Goal: Check status: Check status

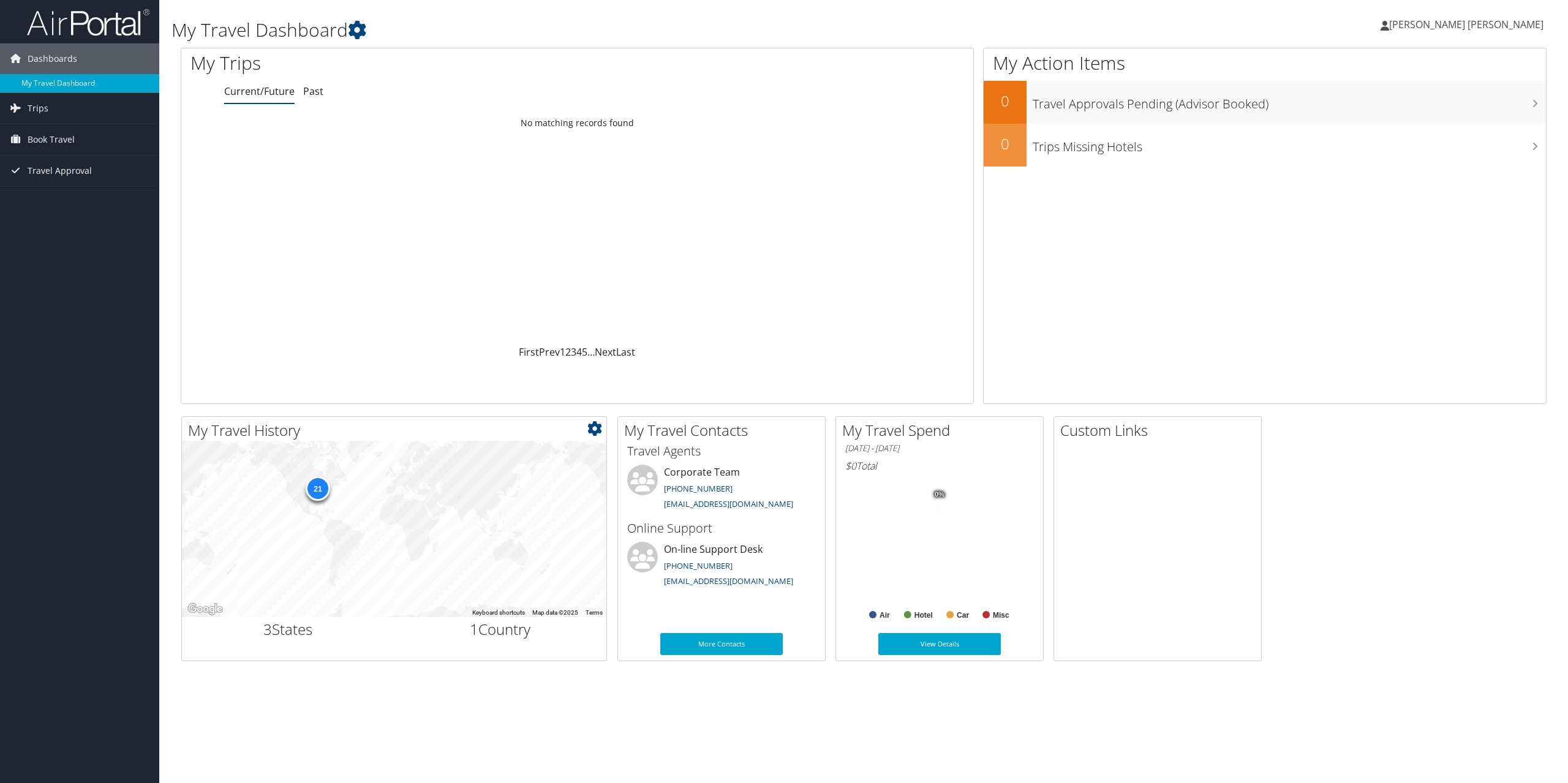
click at [324, 484] on div "21" at bounding box center [317, 488] width 24 height 24
click at [32, 106] on span "Trips" at bounding box center [38, 108] width 21 height 30
click at [63, 197] on span "Book Travel" at bounding box center [52, 194] width 47 height 30
click at [90, 216] on link "Agent Booking Request" at bounding box center [79, 220] width 159 height 19
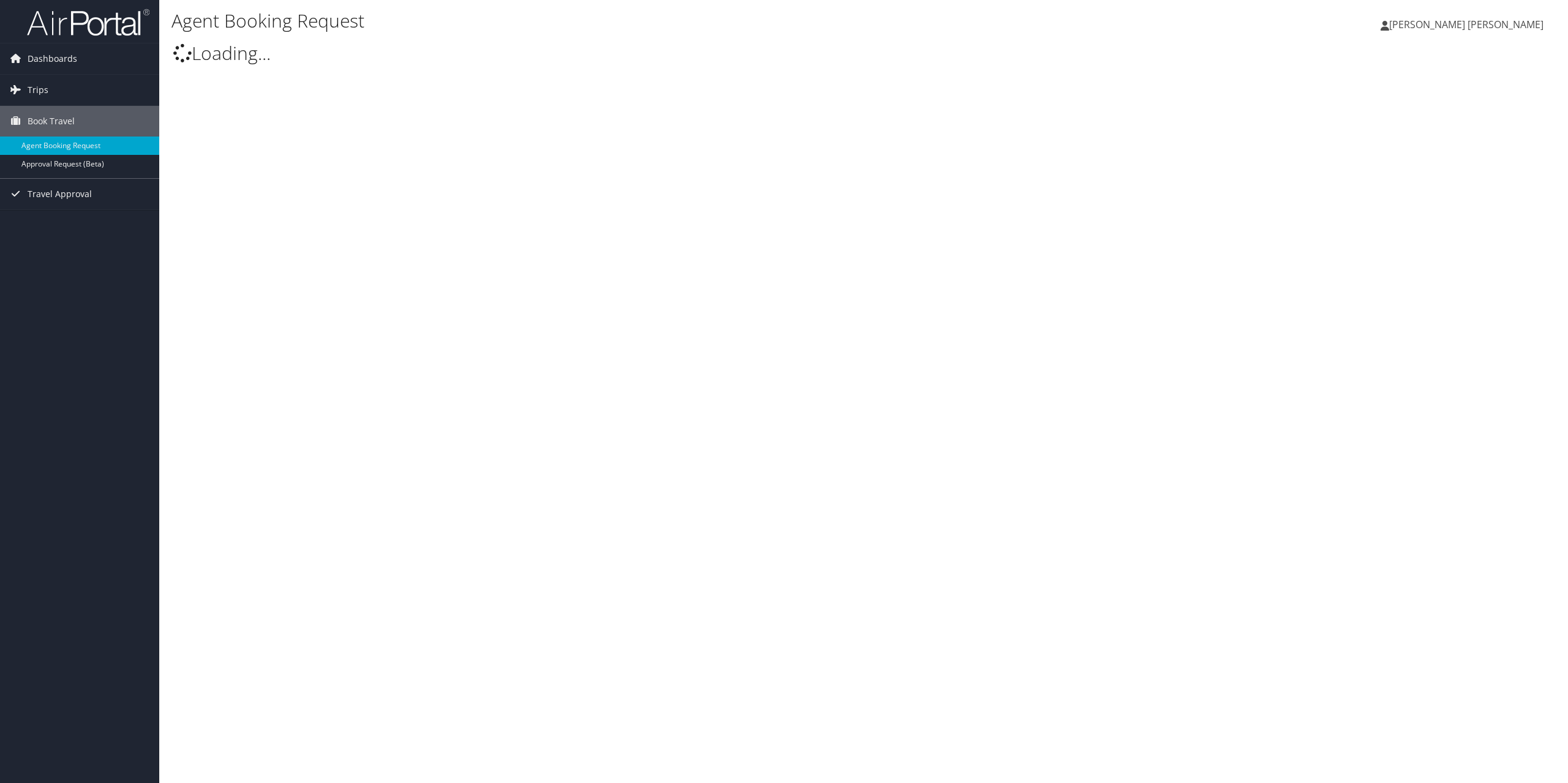
type input "[PERSON_NAME] [PERSON_NAME]"
select select "[EMAIL_ADDRESS][DOMAIN_NAME]"
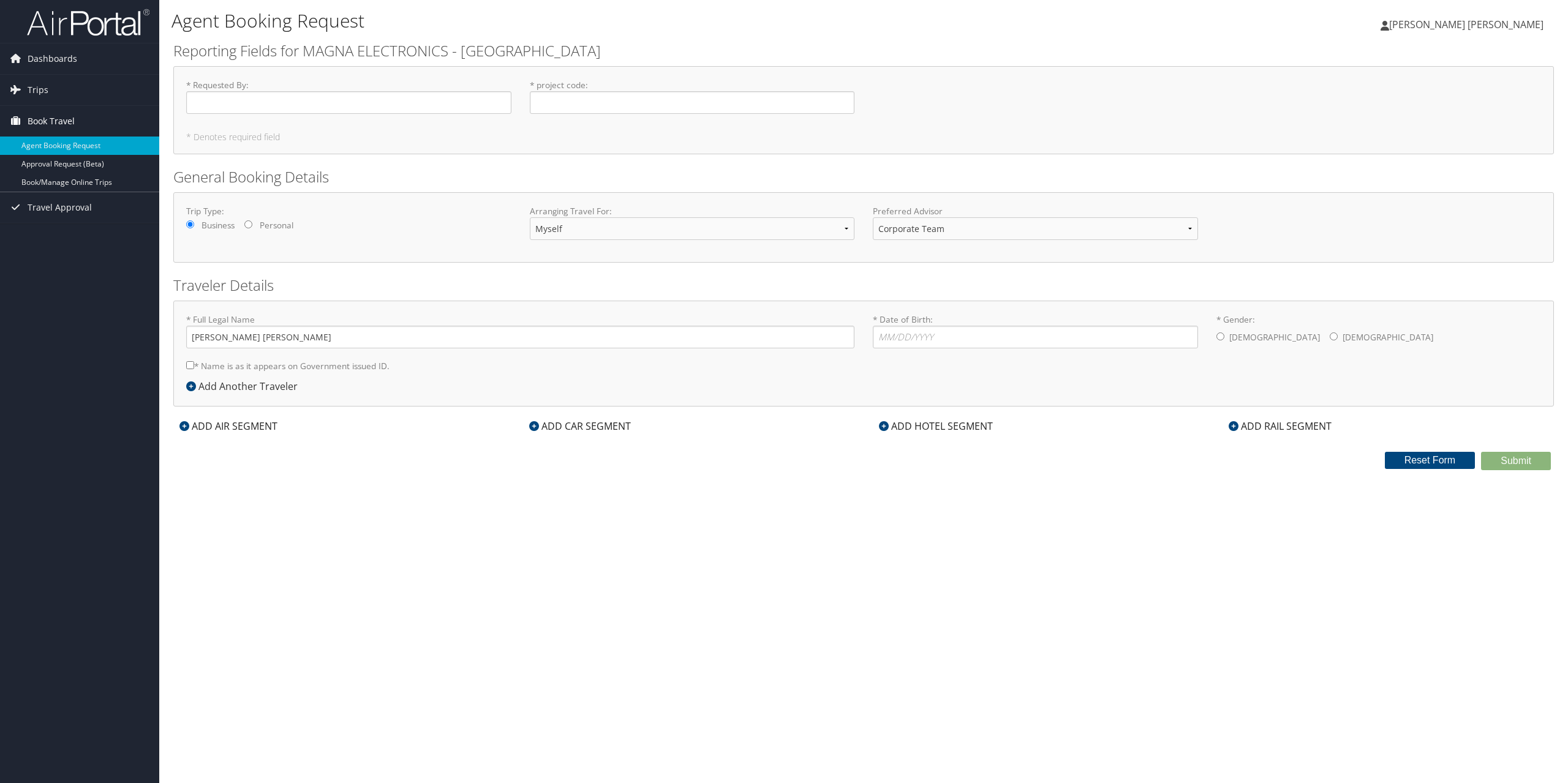
click at [51, 118] on span "Book Travel" at bounding box center [52, 121] width 47 height 30
click at [50, 81] on link "Trips" at bounding box center [79, 90] width 159 height 30
click at [68, 112] on link "Current/Future Trips" at bounding box center [79, 115] width 159 height 19
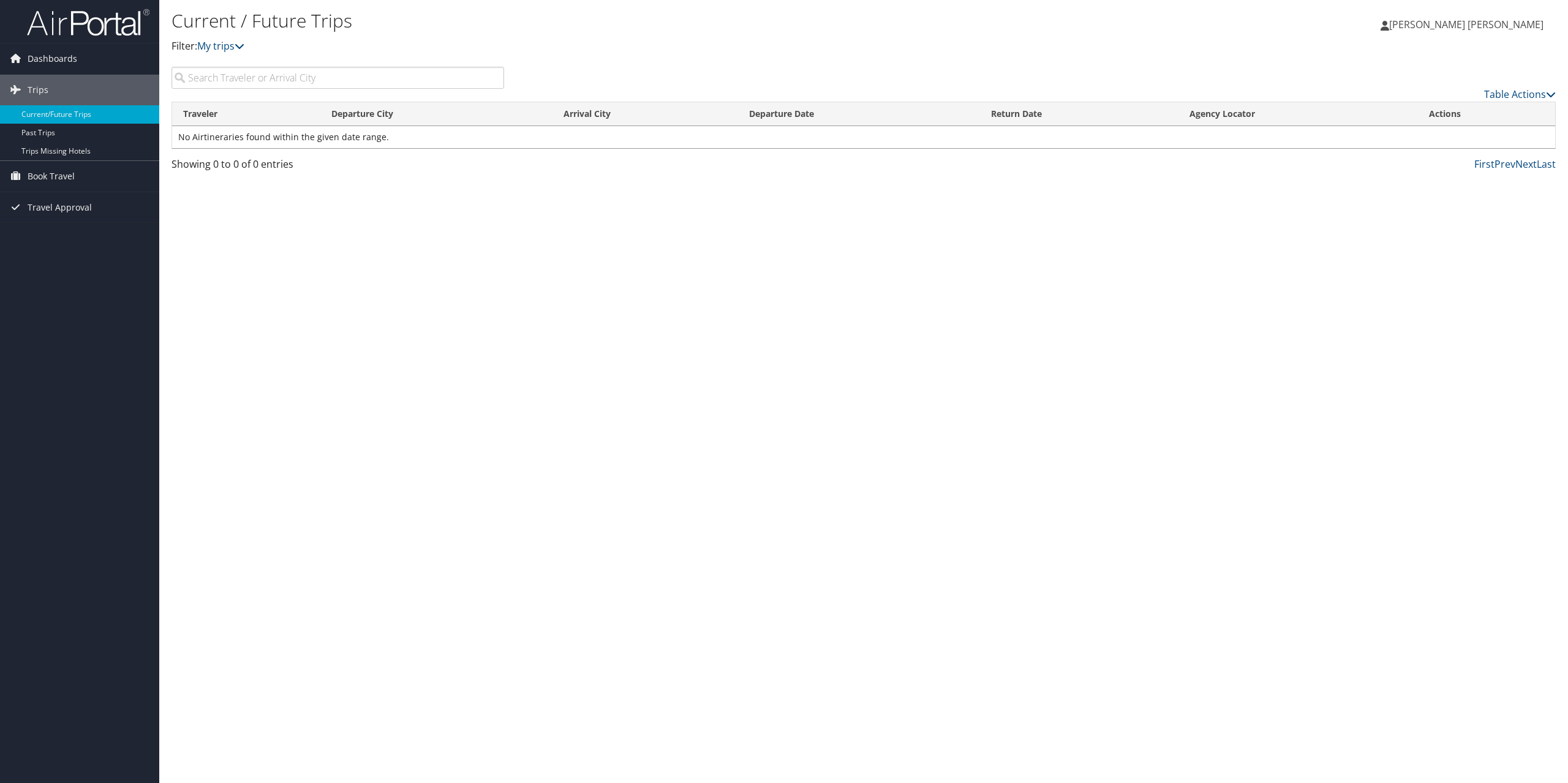
click at [351, 84] on input "search" at bounding box center [338, 78] width 333 height 22
type input "dtw"
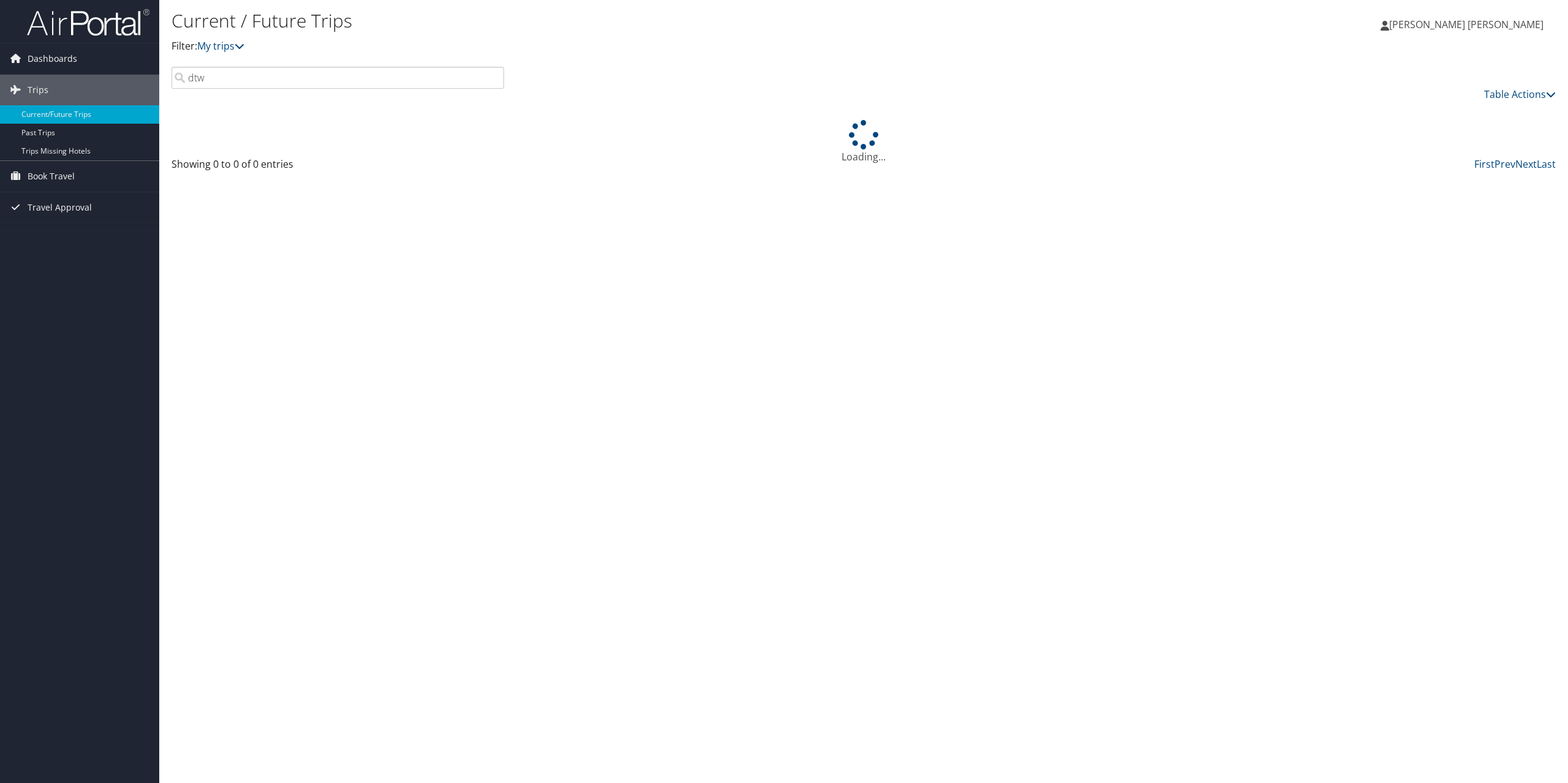
drag, startPoint x: 280, startPoint y: 91, endPoint x: 185, endPoint y: 87, distance: 95.1
click at [185, 87] on div "dtw Table Actions" at bounding box center [863, 84] width 1402 height 35
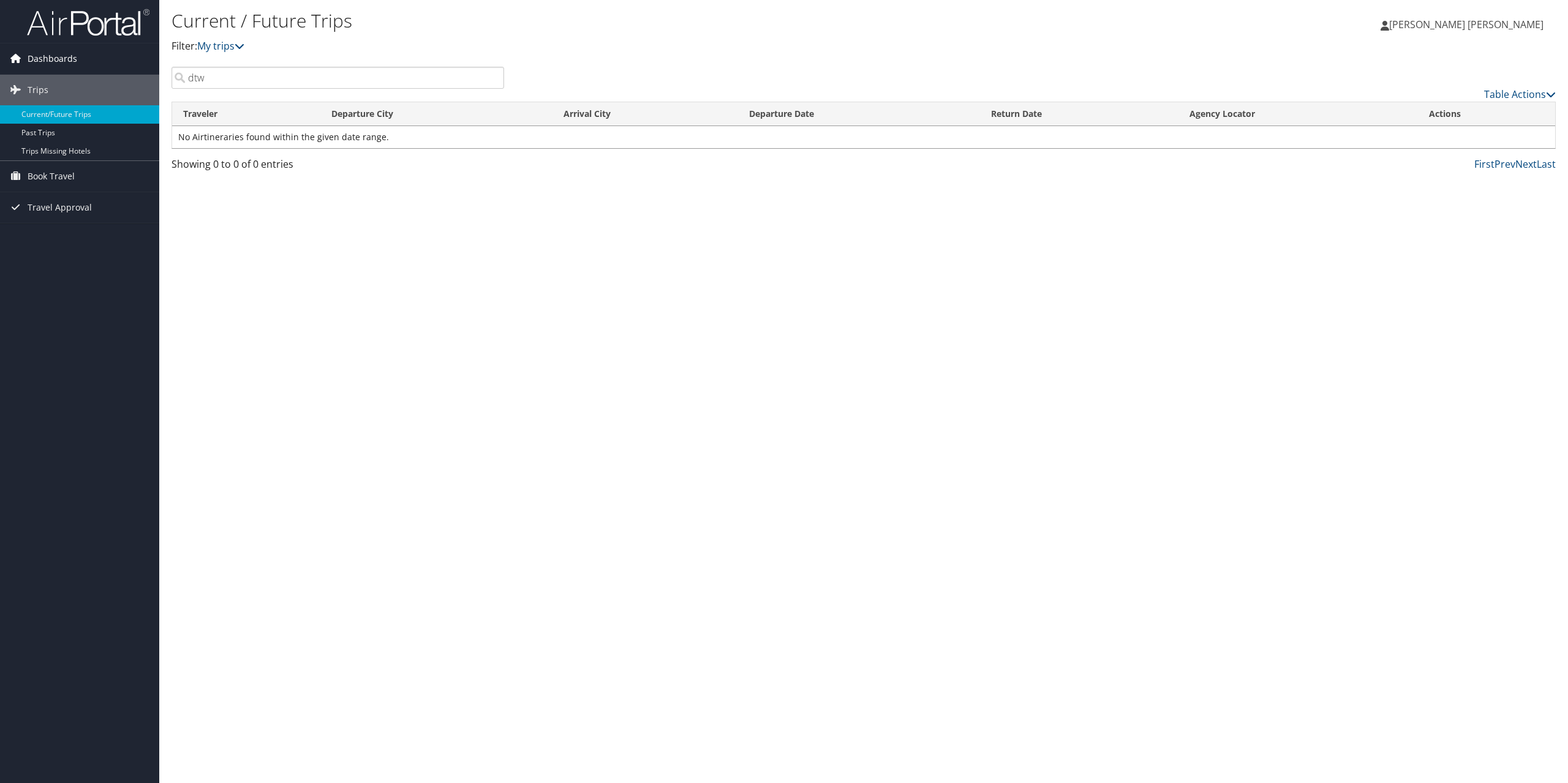
click at [57, 60] on span "Dashboards" at bounding box center [52, 58] width 50 height 30
click at [48, 80] on link "My Travel Dashboard" at bounding box center [79, 84] width 159 height 19
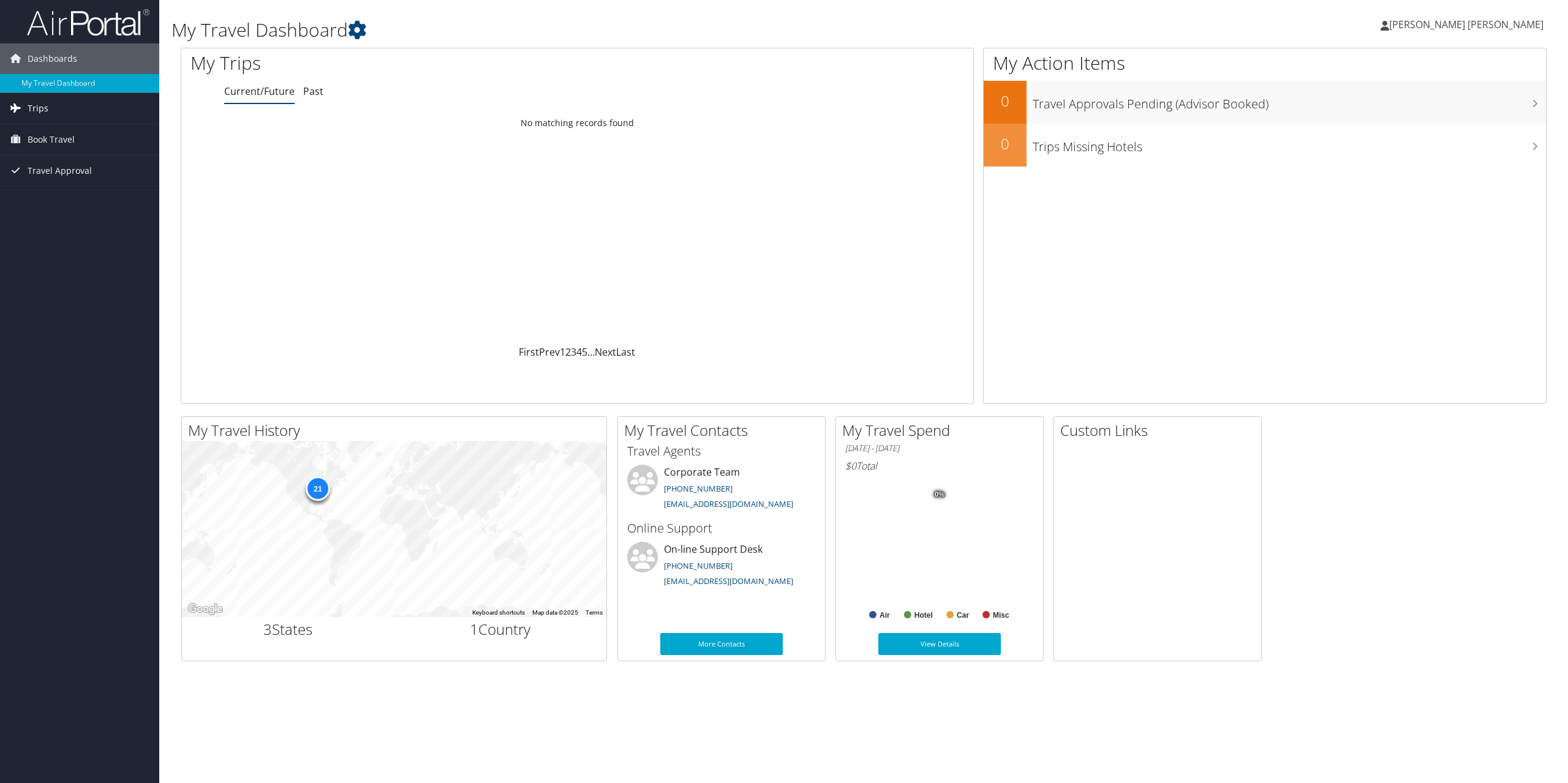
click at [43, 106] on span "Trips" at bounding box center [38, 108] width 21 height 30
click at [48, 134] on link "Current/Future Trips" at bounding box center [79, 133] width 159 height 19
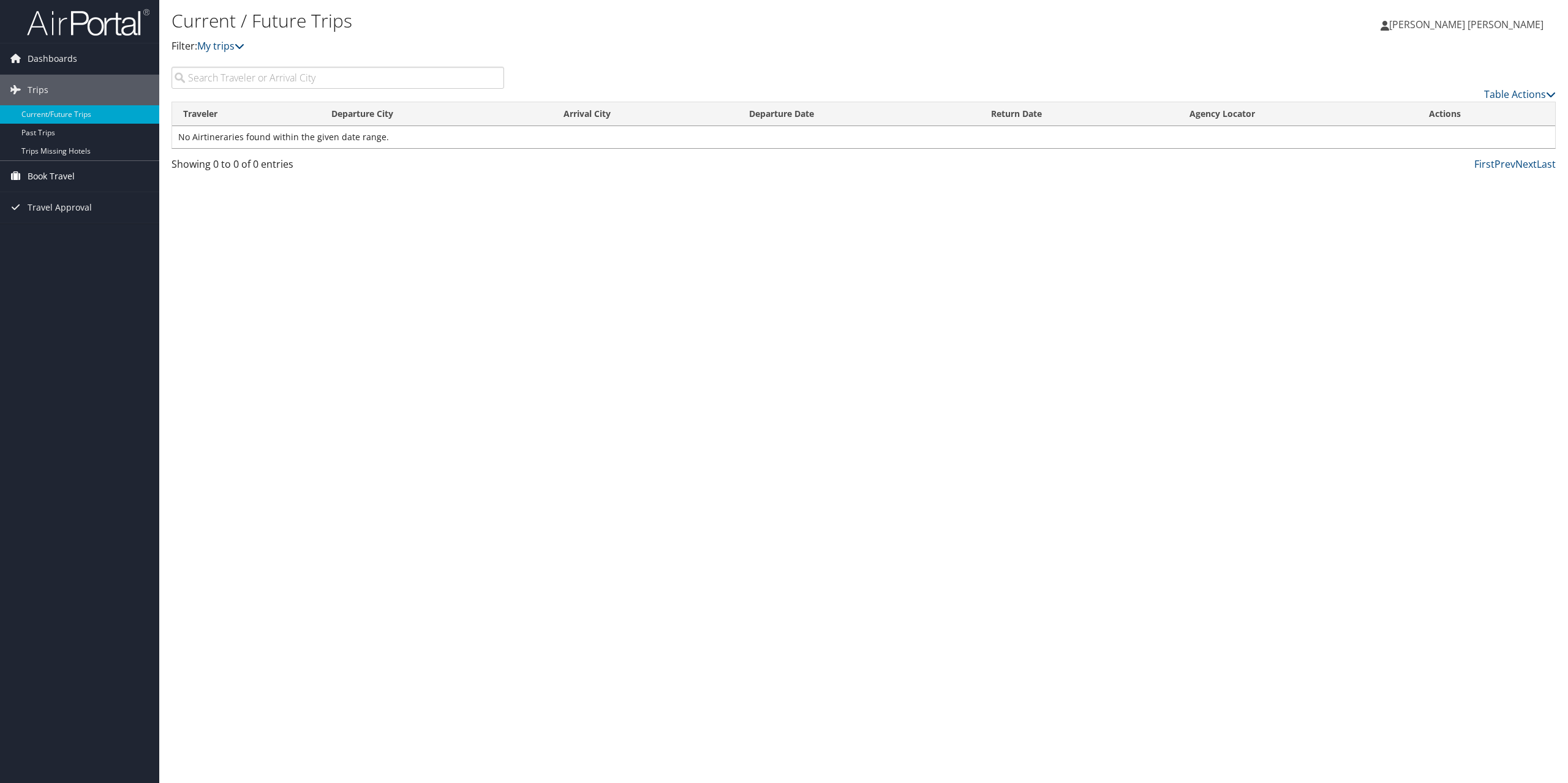
click at [40, 177] on span "Book Travel" at bounding box center [52, 177] width 47 height 30
click at [64, 239] on link "Book/Manage Online Trips" at bounding box center [79, 237] width 159 height 19
